Goal: Task Accomplishment & Management: Use online tool/utility

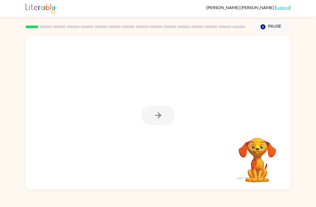
click at [154, 117] on div at bounding box center [158, 115] width 34 height 20
click at [151, 121] on button "button" at bounding box center [158, 115] width 34 height 20
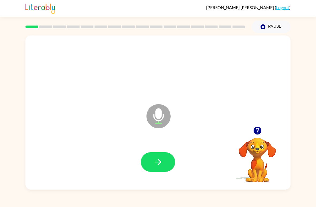
click at [162, 152] on button "button" at bounding box center [158, 162] width 34 height 20
click at [157, 158] on icon "button" at bounding box center [158, 161] width 9 height 9
click at [158, 162] on icon "button" at bounding box center [158, 162] width 6 height 6
click at [160, 165] on icon "button" at bounding box center [158, 161] width 9 height 9
click at [159, 165] on icon "button" at bounding box center [158, 161] width 9 height 9
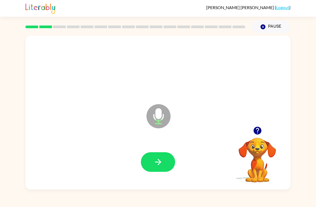
click at [159, 158] on icon "button" at bounding box center [158, 161] width 9 height 9
click at [162, 165] on icon "button" at bounding box center [158, 161] width 9 height 9
click at [160, 157] on button "button" at bounding box center [158, 162] width 34 height 20
click at [157, 162] on icon "button" at bounding box center [158, 162] width 6 height 6
click at [150, 161] on button "button" at bounding box center [158, 162] width 34 height 20
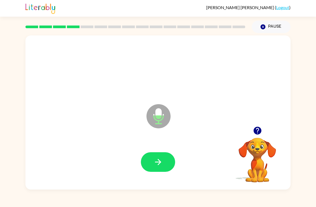
click at [155, 159] on icon "button" at bounding box center [158, 161] width 9 height 9
click at [157, 160] on icon "button" at bounding box center [158, 161] width 9 height 9
click at [149, 162] on button "button" at bounding box center [158, 162] width 34 height 20
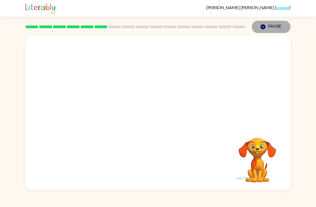
click at [268, 26] on button "Pause Pause" at bounding box center [271, 27] width 39 height 12
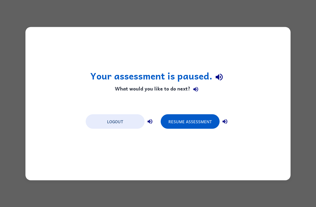
click at [192, 115] on button "Resume Assessment" at bounding box center [190, 121] width 59 height 14
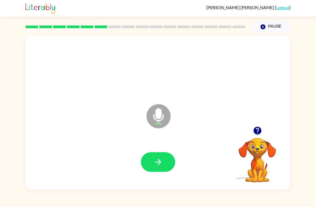
click at [151, 157] on button "button" at bounding box center [158, 162] width 34 height 20
click at [148, 165] on button "button" at bounding box center [158, 162] width 34 height 20
click at [153, 168] on button "button" at bounding box center [158, 162] width 34 height 20
click at [167, 141] on icon "Microphone The Microphone is here when it is your turn to talk" at bounding box center [185, 123] width 80 height 40
click at [159, 164] on icon "button" at bounding box center [158, 162] width 6 height 6
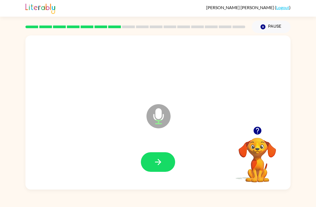
click at [158, 161] on icon "button" at bounding box center [158, 161] width 9 height 9
click at [155, 166] on icon "button" at bounding box center [158, 161] width 9 height 9
click at [159, 161] on icon "button" at bounding box center [158, 162] width 6 height 6
click at [153, 160] on button "button" at bounding box center [158, 162] width 34 height 20
click at [150, 163] on button "button" at bounding box center [158, 162] width 34 height 20
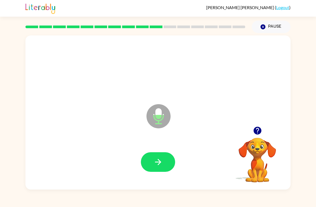
click at [156, 171] on button "button" at bounding box center [158, 162] width 34 height 20
click at [155, 171] on button "button" at bounding box center [158, 162] width 34 height 20
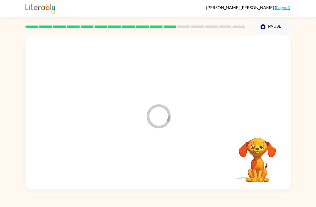
click at [155, 159] on div at bounding box center [158, 162] width 255 height 44
click at [160, 165] on div at bounding box center [158, 162] width 34 height 20
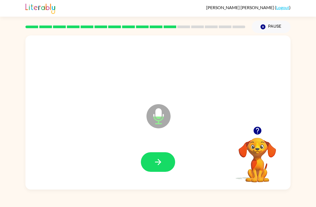
click at [153, 155] on button "button" at bounding box center [158, 162] width 34 height 20
click at [148, 160] on button "button" at bounding box center [158, 162] width 34 height 20
click at [163, 154] on button "button" at bounding box center [158, 162] width 34 height 20
click at [159, 161] on icon "button" at bounding box center [158, 161] width 9 height 9
click at [159, 162] on icon "button" at bounding box center [158, 161] width 9 height 9
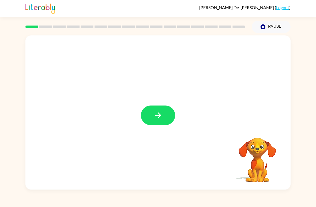
click at [156, 109] on button "button" at bounding box center [158, 115] width 34 height 20
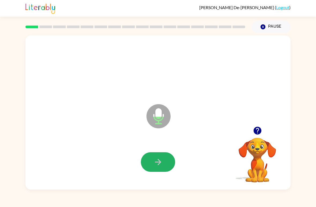
click at [151, 159] on button "button" at bounding box center [158, 162] width 34 height 20
click at [165, 176] on div at bounding box center [158, 162] width 255 height 44
click at [154, 155] on button "button" at bounding box center [158, 162] width 34 height 20
click at [154, 165] on icon "button" at bounding box center [158, 161] width 9 height 9
click at [152, 159] on button "button" at bounding box center [158, 162] width 34 height 20
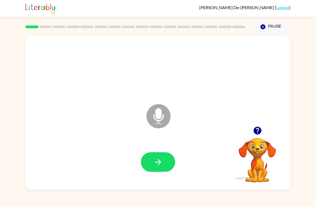
click at [148, 159] on button "button" at bounding box center [158, 162] width 34 height 20
click at [123, 200] on div "Paulina De-La-Parra-Cardenas ( Logout ) Pause Pause Microphone The Microphone i…" at bounding box center [158, 103] width 316 height 207
click at [159, 162] on icon "button" at bounding box center [158, 162] width 6 height 6
click at [154, 162] on icon "button" at bounding box center [158, 161] width 9 height 9
click at [154, 166] on icon "button" at bounding box center [158, 161] width 9 height 9
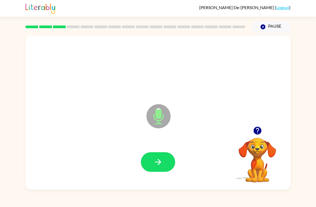
click at [159, 167] on button "button" at bounding box center [158, 162] width 34 height 20
click at [154, 160] on icon "button" at bounding box center [158, 161] width 9 height 9
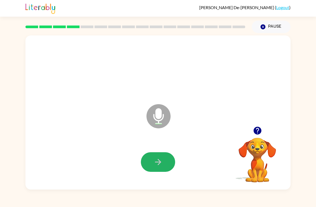
click at [151, 163] on button "button" at bounding box center [158, 162] width 34 height 20
click at [155, 166] on icon "button" at bounding box center [158, 161] width 9 height 9
click at [150, 157] on button "button" at bounding box center [158, 162] width 34 height 20
click at [172, 161] on button "button" at bounding box center [158, 162] width 34 height 20
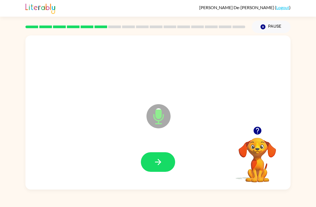
click at [161, 162] on icon "button" at bounding box center [158, 161] width 9 height 9
click at [147, 155] on button "button" at bounding box center [158, 162] width 34 height 20
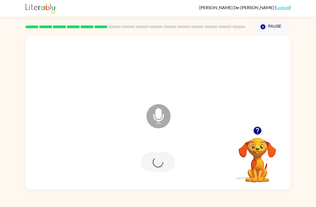
click at [161, 165] on div at bounding box center [158, 162] width 34 height 20
click at [162, 165] on icon "button" at bounding box center [158, 161] width 9 height 9
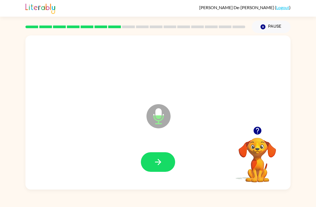
click at [153, 157] on button "button" at bounding box center [158, 162] width 34 height 20
click at [160, 164] on icon "button" at bounding box center [158, 161] width 9 height 9
click at [157, 160] on icon "button" at bounding box center [158, 161] width 9 height 9
click at [156, 159] on icon "button" at bounding box center [158, 161] width 9 height 9
click at [158, 162] on icon "button" at bounding box center [158, 162] width 6 height 6
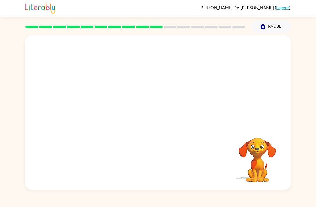
click at [315, 17] on div "Paulina De-La-Parra-Cardenas ( Logout ) Pause Pause Your browser must support p…" at bounding box center [158, 103] width 316 height 207
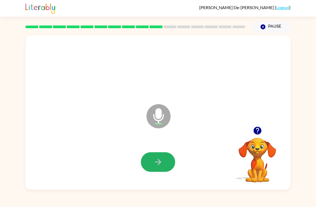
click at [161, 164] on icon "button" at bounding box center [158, 161] width 9 height 9
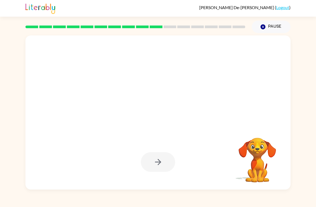
click at [313, 26] on div "Paulina De-La-Parra-Cardenas ( Logout ) Pause Pause Your browser must support p…" at bounding box center [158, 103] width 316 height 207
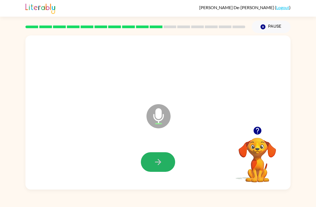
click at [155, 161] on icon "button" at bounding box center [158, 161] width 9 height 9
click at [157, 156] on button "button" at bounding box center [158, 162] width 34 height 20
click at [162, 149] on div at bounding box center [158, 162] width 255 height 44
click at [162, 159] on icon "button" at bounding box center [158, 161] width 9 height 9
click at [156, 165] on icon "button" at bounding box center [158, 161] width 9 height 9
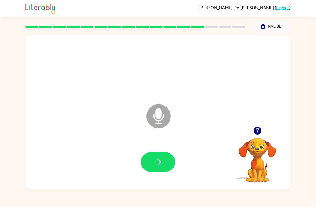
click at [157, 169] on button "button" at bounding box center [158, 162] width 34 height 20
click at [259, 128] on icon "button" at bounding box center [257, 130] width 8 height 8
click at [161, 159] on icon "button" at bounding box center [158, 161] width 9 height 9
click at [136, 155] on div at bounding box center [158, 162] width 255 height 44
click at [166, 166] on button "button" at bounding box center [158, 162] width 34 height 20
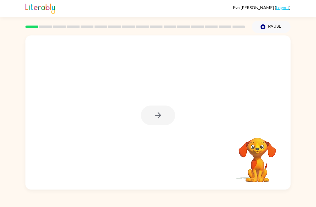
click at [156, 125] on div at bounding box center [157, 112] width 265 height 154
click at [160, 116] on icon "button" at bounding box center [158, 115] width 6 height 6
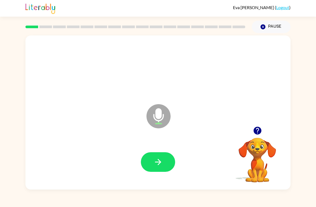
click at [155, 163] on icon "button" at bounding box center [158, 161] width 9 height 9
click at [148, 163] on button "button" at bounding box center [158, 162] width 34 height 20
click at [169, 160] on button "button" at bounding box center [158, 162] width 34 height 20
click at [156, 171] on button "button" at bounding box center [158, 162] width 34 height 20
click at [155, 162] on icon "button" at bounding box center [158, 161] width 9 height 9
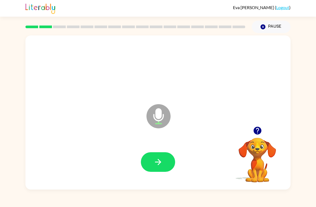
click at [155, 158] on icon "button" at bounding box center [158, 161] width 9 height 9
click at [158, 159] on icon "button" at bounding box center [158, 162] width 6 height 6
click at [154, 168] on button "button" at bounding box center [158, 162] width 34 height 20
click at [161, 141] on icon "Microphone The Microphone is here when it is your turn to talk" at bounding box center [185, 123] width 80 height 40
click at [157, 159] on icon "button" at bounding box center [158, 161] width 9 height 9
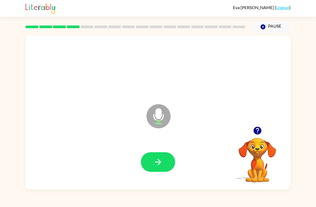
click at [161, 159] on icon "button" at bounding box center [158, 161] width 9 height 9
click at [158, 160] on icon "button" at bounding box center [158, 161] width 9 height 9
click at [150, 154] on button "button" at bounding box center [158, 162] width 34 height 20
click at [159, 163] on icon "button" at bounding box center [158, 162] width 6 height 6
click at [148, 158] on button "button" at bounding box center [158, 162] width 34 height 20
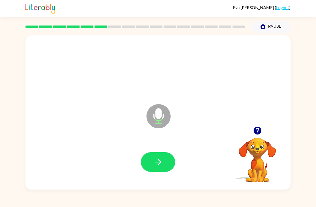
click at [147, 178] on div at bounding box center [158, 162] width 255 height 44
click at [158, 167] on button "button" at bounding box center [158, 162] width 34 height 20
click at [155, 161] on icon "button" at bounding box center [158, 161] width 9 height 9
click at [155, 162] on icon "button" at bounding box center [158, 162] width 6 height 6
click at [158, 158] on icon "button" at bounding box center [158, 161] width 9 height 9
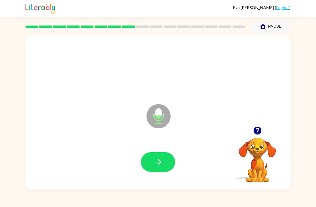
click at [160, 163] on icon "button" at bounding box center [158, 162] width 6 height 6
click at [155, 161] on icon "button" at bounding box center [158, 161] width 9 height 9
click at [159, 166] on icon "button" at bounding box center [158, 161] width 9 height 9
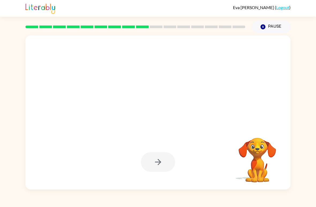
click at [266, 29] on button "Pause Pause" at bounding box center [271, 27] width 39 height 12
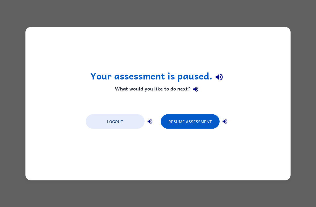
click at [186, 121] on button "Resume Assessment" at bounding box center [190, 121] width 59 height 14
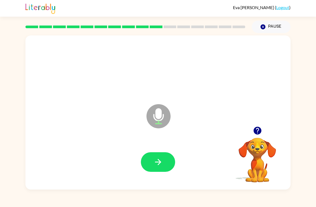
click at [154, 160] on icon "button" at bounding box center [158, 161] width 9 height 9
click at [155, 159] on icon "button" at bounding box center [158, 161] width 9 height 9
click at [156, 161] on icon "button" at bounding box center [158, 161] width 9 height 9
click at [154, 165] on icon "button" at bounding box center [158, 161] width 9 height 9
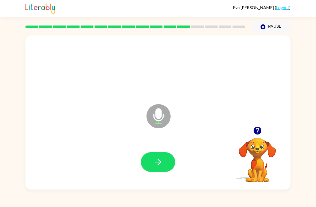
click at [158, 157] on icon "button" at bounding box center [158, 161] width 9 height 9
click at [160, 163] on icon "button" at bounding box center [158, 161] width 9 height 9
click at [159, 163] on icon "button" at bounding box center [158, 162] width 6 height 6
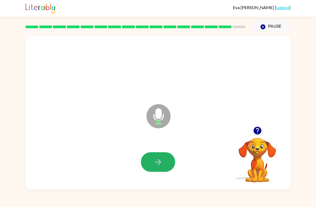
click at [163, 163] on button "button" at bounding box center [158, 162] width 34 height 20
